Goal: Find specific page/section: Find specific page/section

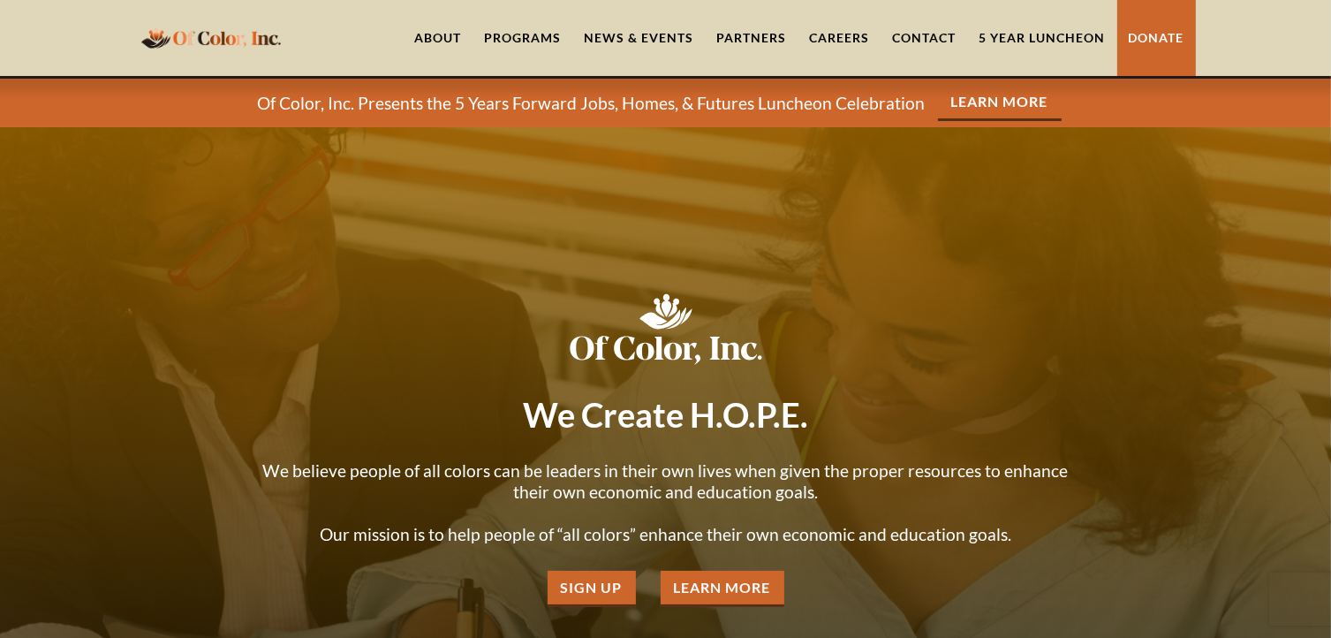
click at [839, 45] on link "Careers" at bounding box center [840, 38] width 83 height 76
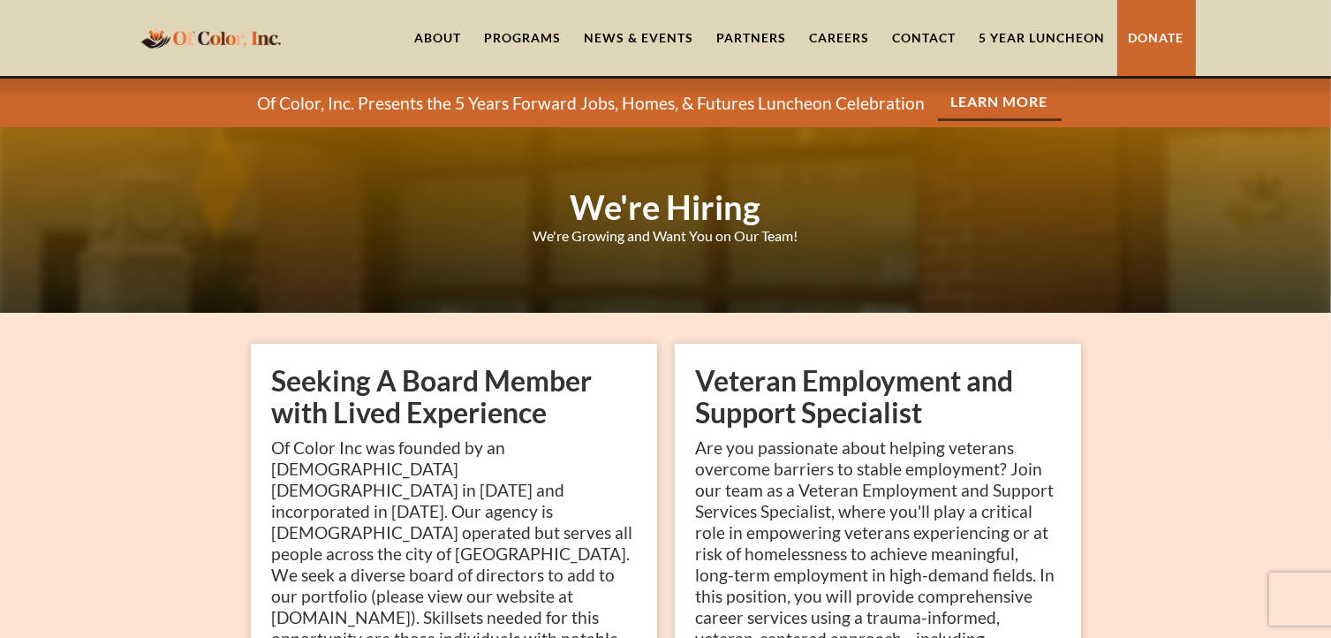
click at [1078, 29] on link "5 Year Luncheon" at bounding box center [1042, 38] width 149 height 76
